Goal: Check status: Check status

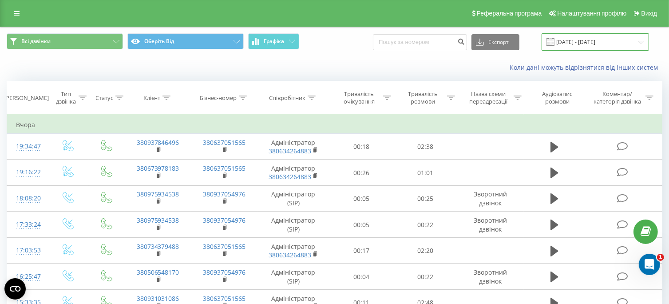
click at [591, 41] on input "[DATE] - [DATE]" at bounding box center [595, 41] width 107 height 17
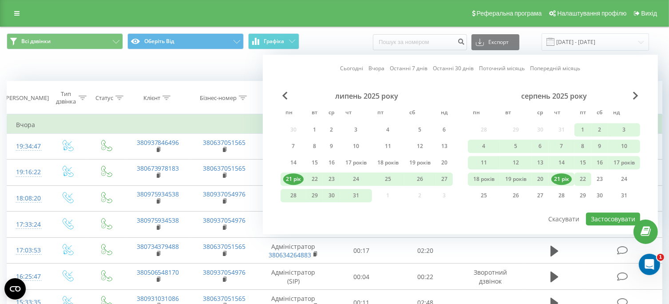
click at [582, 179] on font "22" at bounding box center [583, 179] width 6 height 8
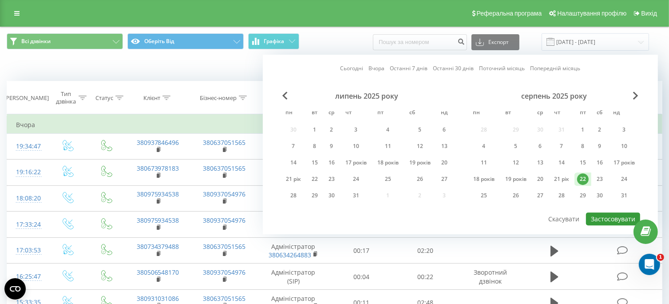
click at [600, 215] on font "Застосовувати" at bounding box center [613, 218] width 44 height 8
type input "[DATE] - [DATE]"
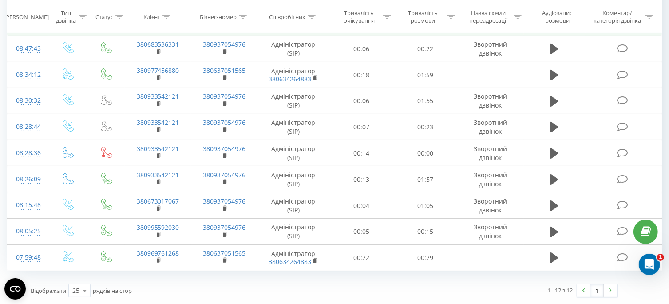
scroll to position [180, 0]
click at [645, 260] on icon "Відкрити програму для спілкування Intercom" at bounding box center [648, 263] width 15 height 15
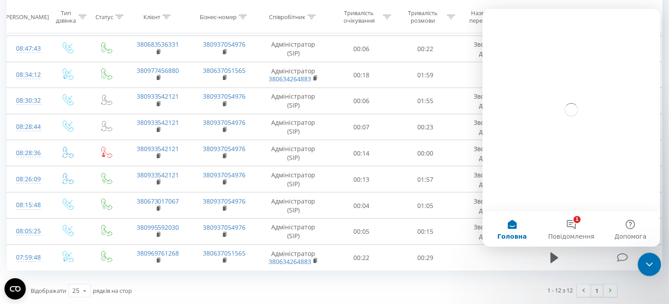
scroll to position [0, 0]
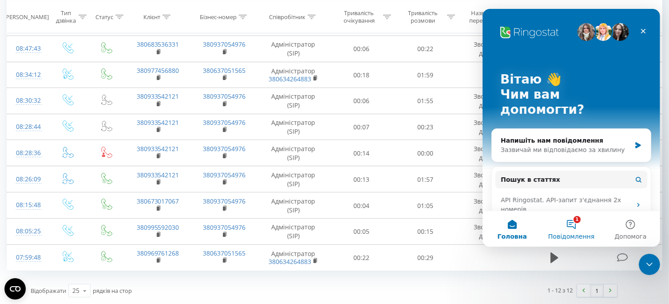
click at [577, 229] on button "1 Повідомлення" at bounding box center [570, 229] width 59 height 36
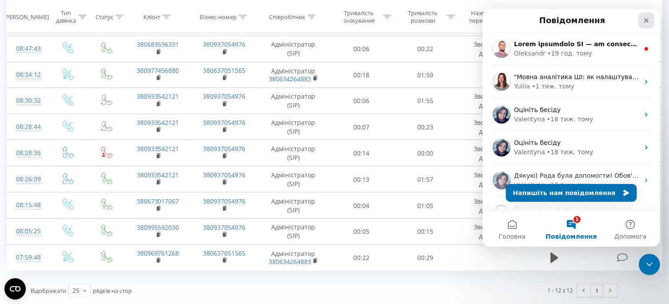
click at [645, 23] on icon "Закрити" at bounding box center [645, 20] width 7 height 7
